Goal: Transaction & Acquisition: Purchase product/service

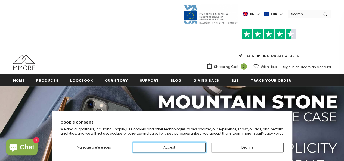
click at [186, 150] on button "Accept" at bounding box center [169, 148] width 73 height 10
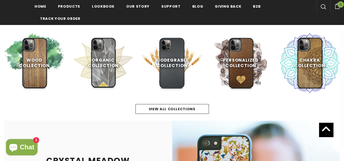
scroll to position [235, 0]
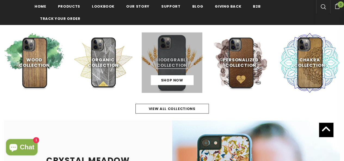
click at [183, 61] on link at bounding box center [172, 62] width 61 height 61
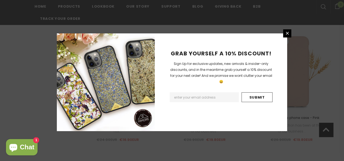
scroll to position [504, 0]
click at [285, 31] on icon at bounding box center [287, 33] width 5 height 5
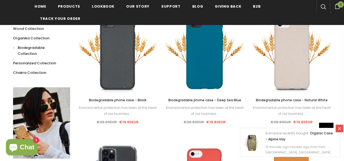
scroll to position [104, 0]
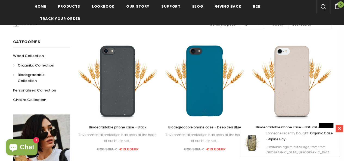
click at [34, 64] on span "Organika Collection" at bounding box center [36, 65] width 36 height 5
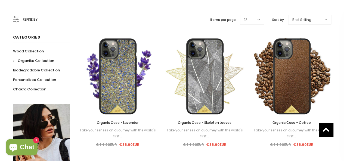
scroll to position [47, 0]
